Goal: Entertainment & Leisure: Consume media (video, audio)

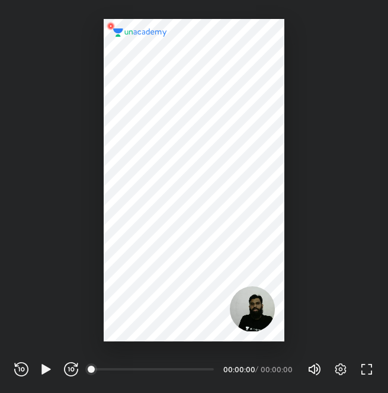
scroll to position [392, 388]
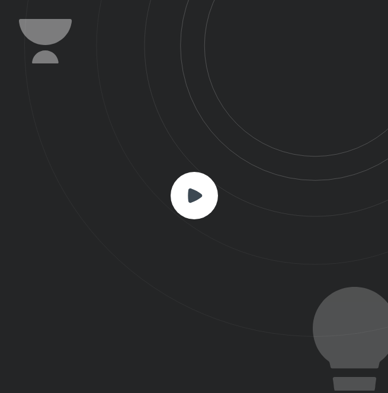
click at [193, 194] on icon at bounding box center [195, 195] width 14 height 14
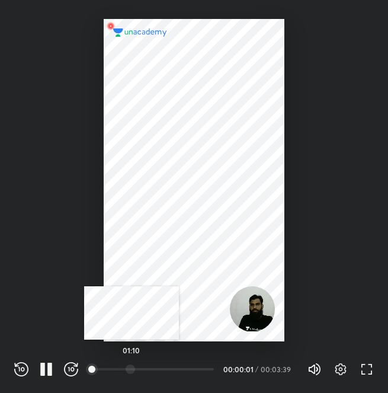
click at [132, 370] on div at bounding box center [130, 368] width 9 height 9
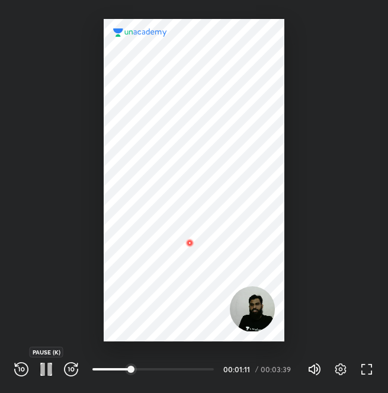
click at [47, 371] on icon "button" at bounding box center [49, 369] width 5 height 13
click at [46, 374] on icon "button" at bounding box center [46, 369] width 14 height 14
click at [155, 369] on div at bounding box center [153, 368] width 9 height 9
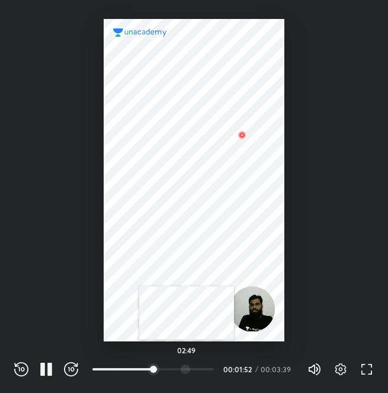
click at [187, 372] on div at bounding box center [185, 368] width 9 height 9
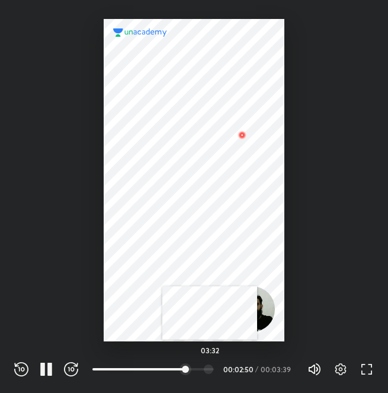
click at [210, 375] on div "03:32" at bounding box center [157, 369] width 131 height 14
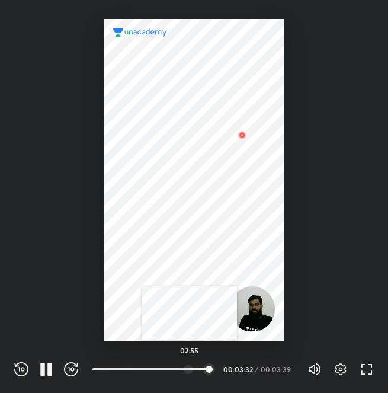
drag, startPoint x: 190, startPoint y: 373, endPoint x: 172, endPoint y: 370, distance: 18.1
click at [188, 373] on div "02:55" at bounding box center [152, 369] width 121 height 12
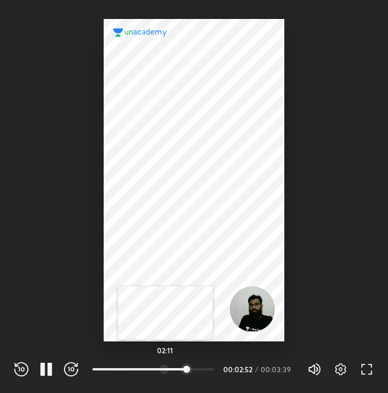
drag, startPoint x: 165, startPoint y: 369, endPoint x: 153, endPoint y: 367, distance: 12.0
click at [165, 369] on div at bounding box center [163, 368] width 9 height 9
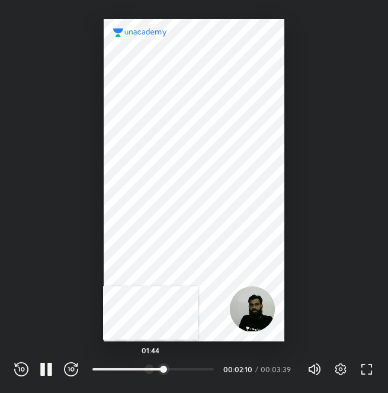
drag, startPoint x: 151, startPoint y: 366, endPoint x: 136, endPoint y: 366, distance: 14.8
click at [151, 366] on div at bounding box center [149, 368] width 9 height 9
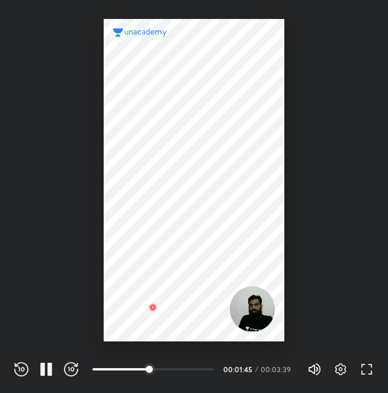
click at [49, 378] on div "REWIND (J) PAUSE (K) FORWARD (L) 00:08 00:01:45 / 00:03:39 Volume (M) 100% Sett…" at bounding box center [194, 367] width 388 height 52
click at [46, 369] on icon "button" at bounding box center [46, 369] width 14 height 14
